Goal: Transaction & Acquisition: Obtain resource

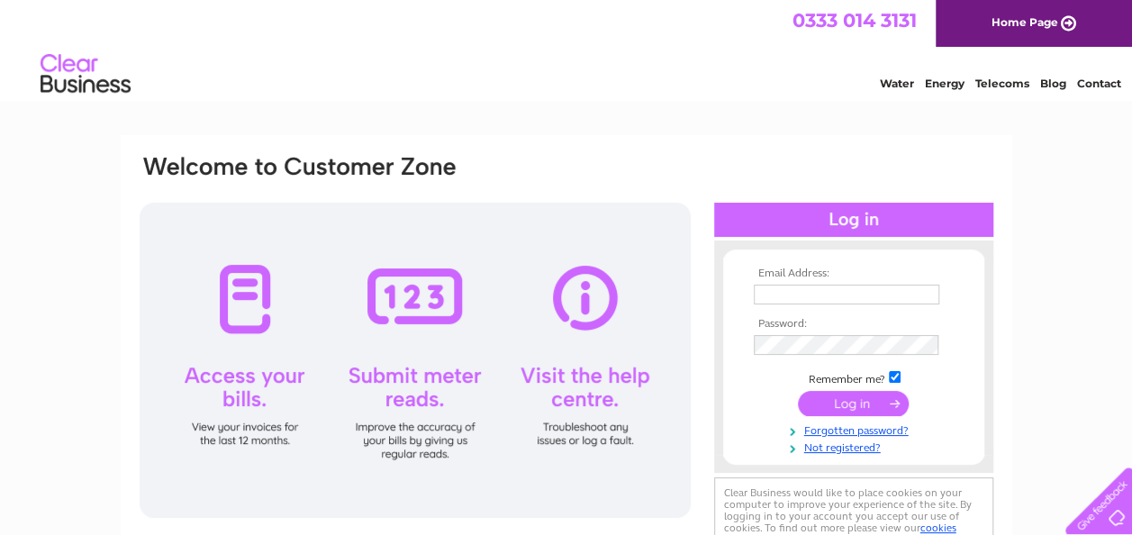
type input "[EMAIL_ADDRESS][DOMAIN_NAME]"
click at [861, 397] on input "submit" at bounding box center [853, 403] width 111 height 25
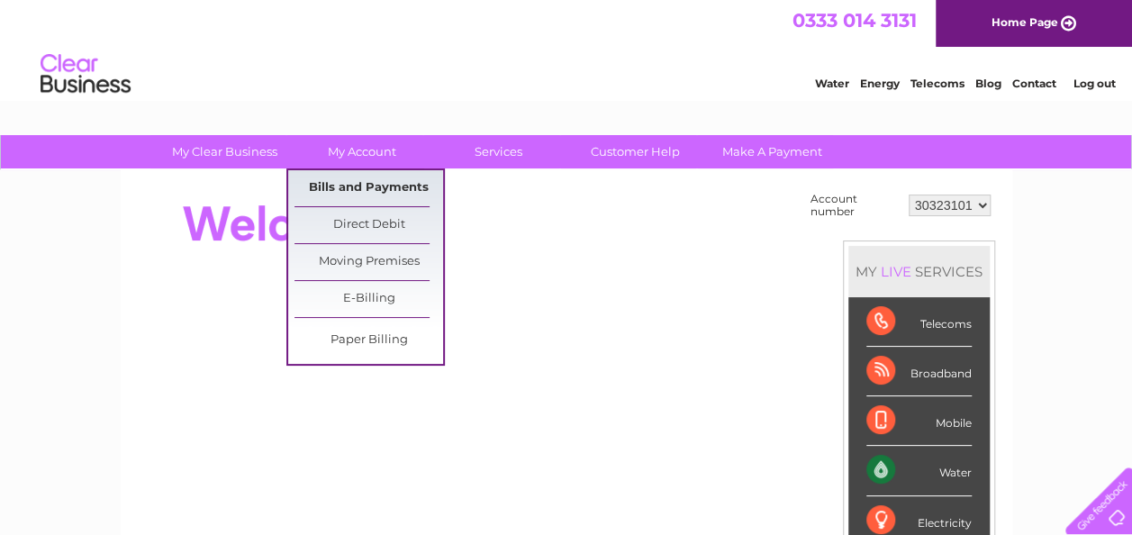
click at [341, 194] on link "Bills and Payments" at bounding box center [368, 188] width 149 height 36
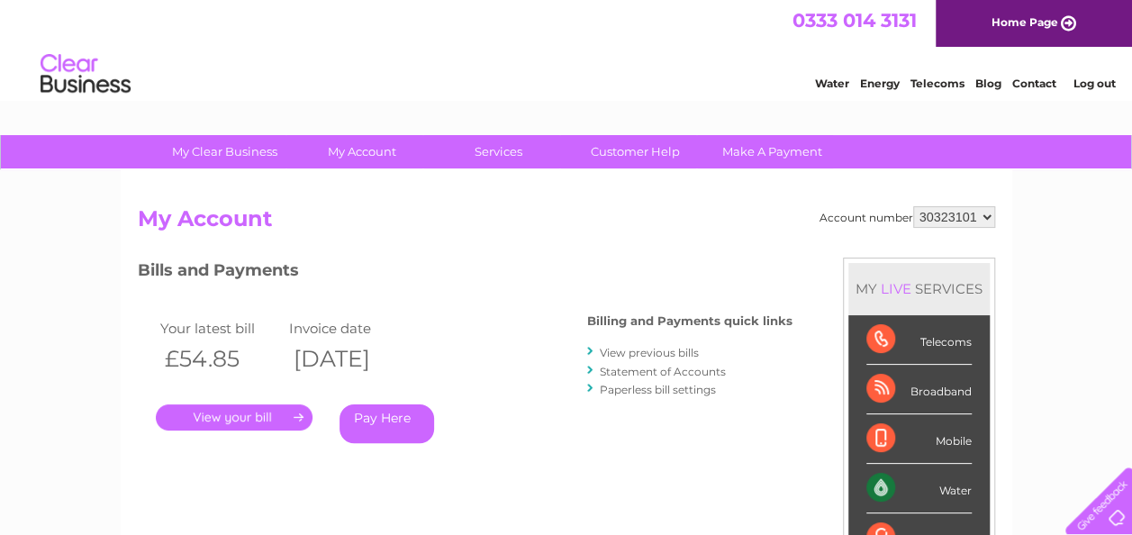
click at [207, 414] on link "." at bounding box center [234, 417] width 157 height 26
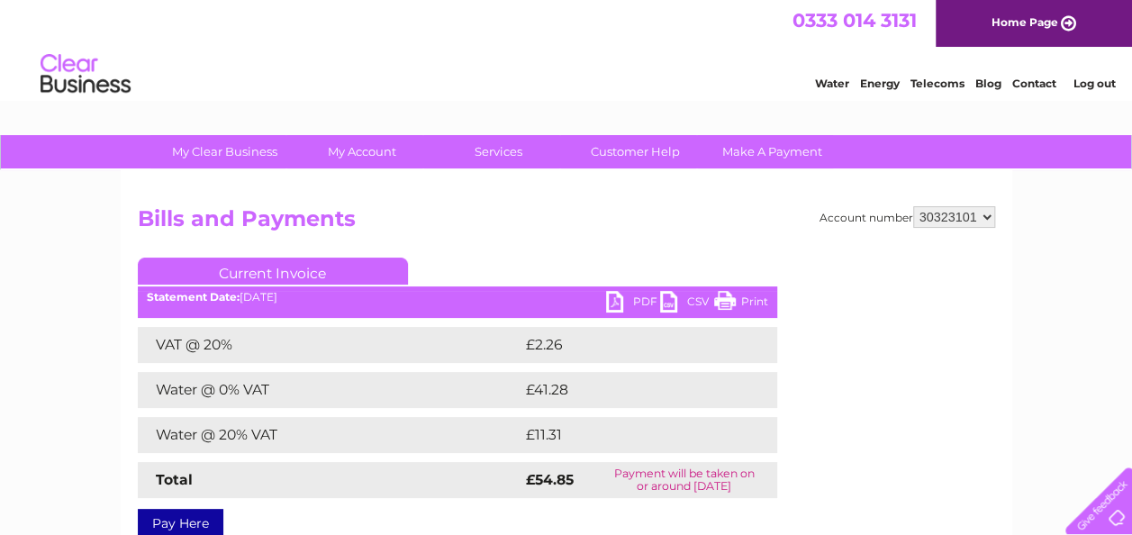
scroll to position [180, 0]
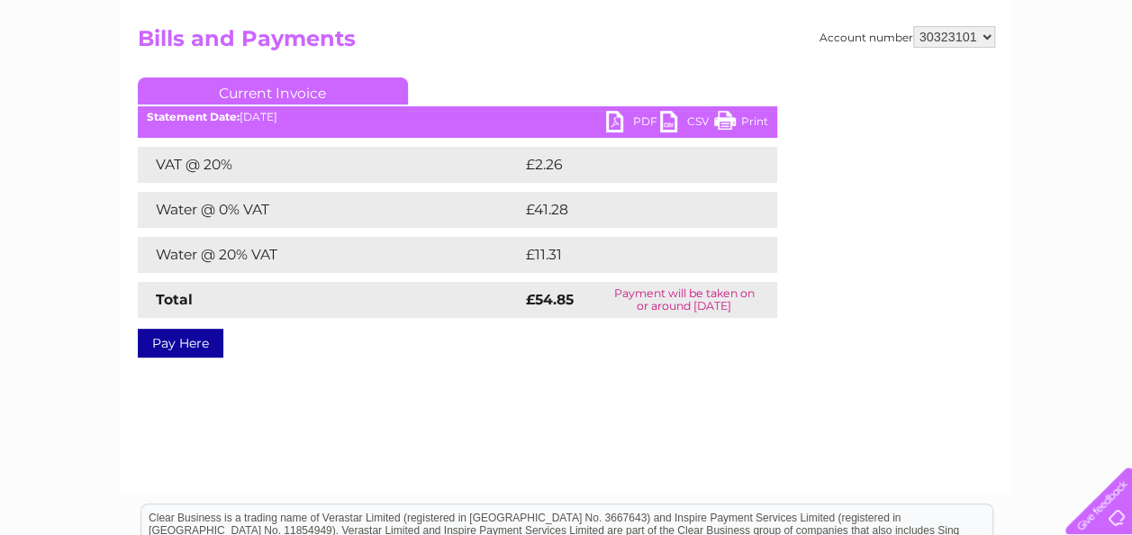
click at [627, 119] on link "PDF" at bounding box center [633, 124] width 54 height 26
